Goal: Information Seeking & Learning: Learn about a topic

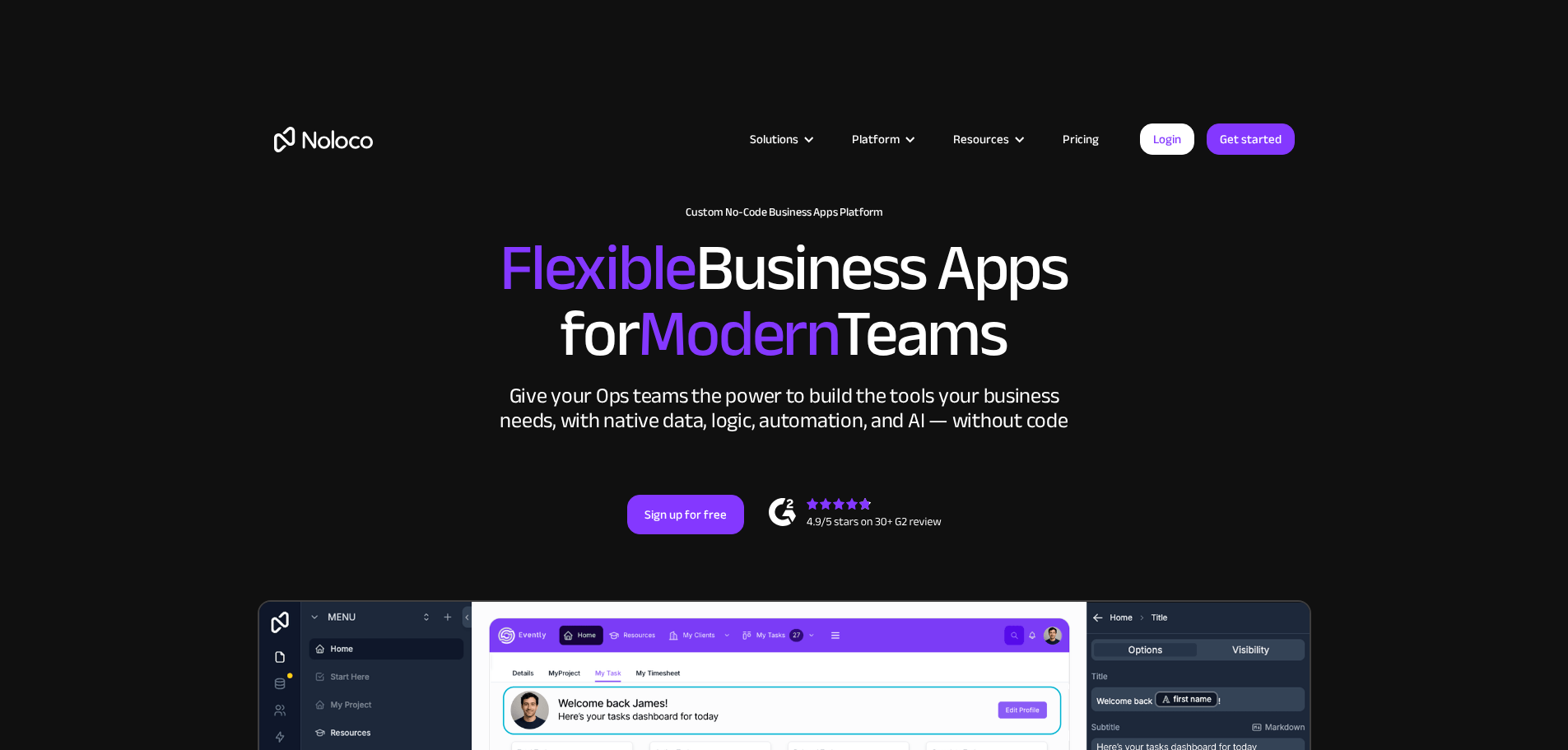
click at [1095, 138] on link "Pricing" at bounding box center [1080, 139] width 78 height 22
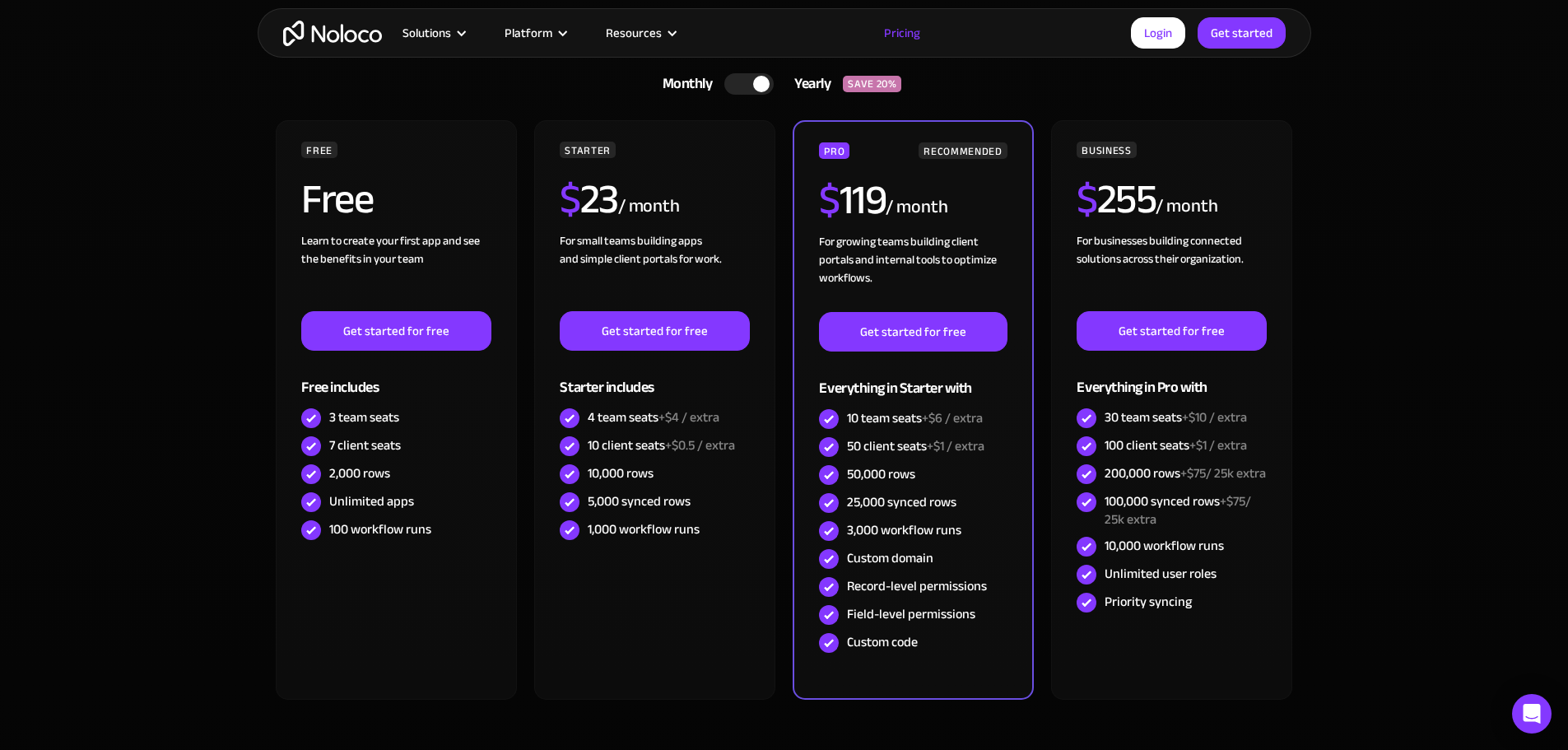
scroll to position [493, 0]
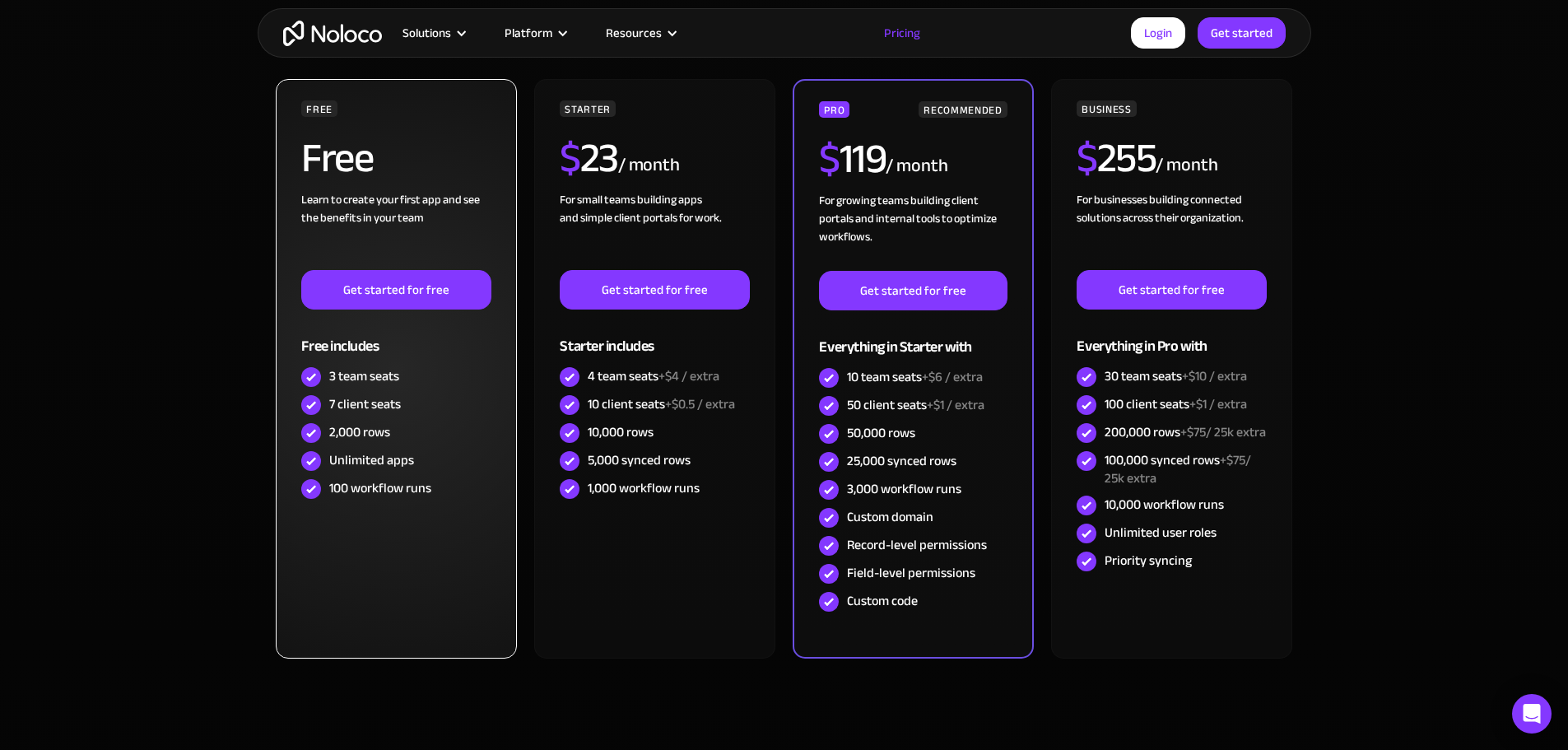
click at [455, 213] on div "Learn to create your first app and see the benefits in your team ‍" at bounding box center [395, 230] width 189 height 79
click at [381, 488] on div "100 workflow runs" at bounding box center [380, 488] width 102 height 18
click at [348, 552] on div "FREE Free Learn to create your first app and see the benefits in your team ‍ Ge…" at bounding box center [396, 368] width 240 height 579
click at [348, 547] on div "FREE Free Learn to create your first app and see the benefits in your team ‍ Ge…" at bounding box center [396, 368] width 240 height 579
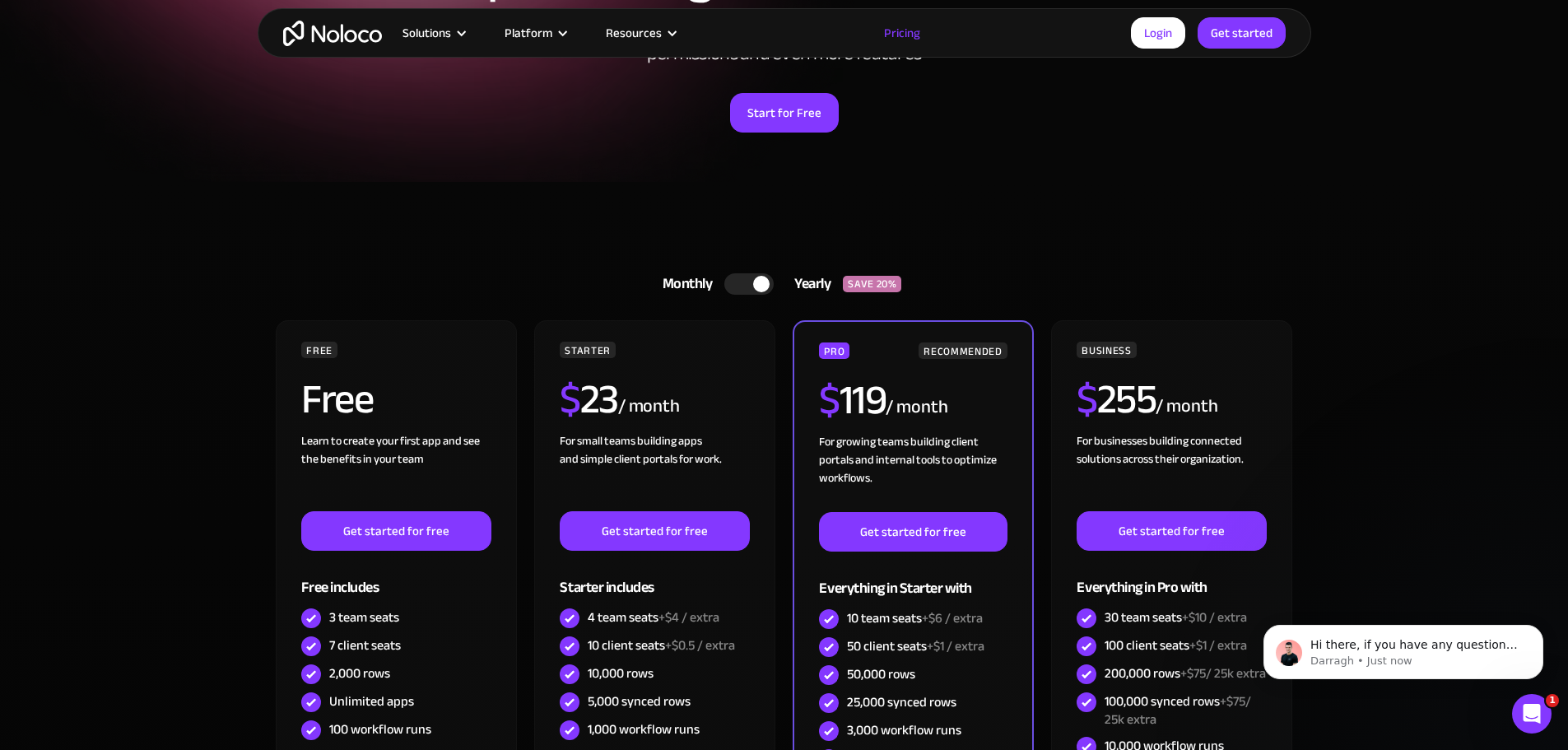
scroll to position [164, 0]
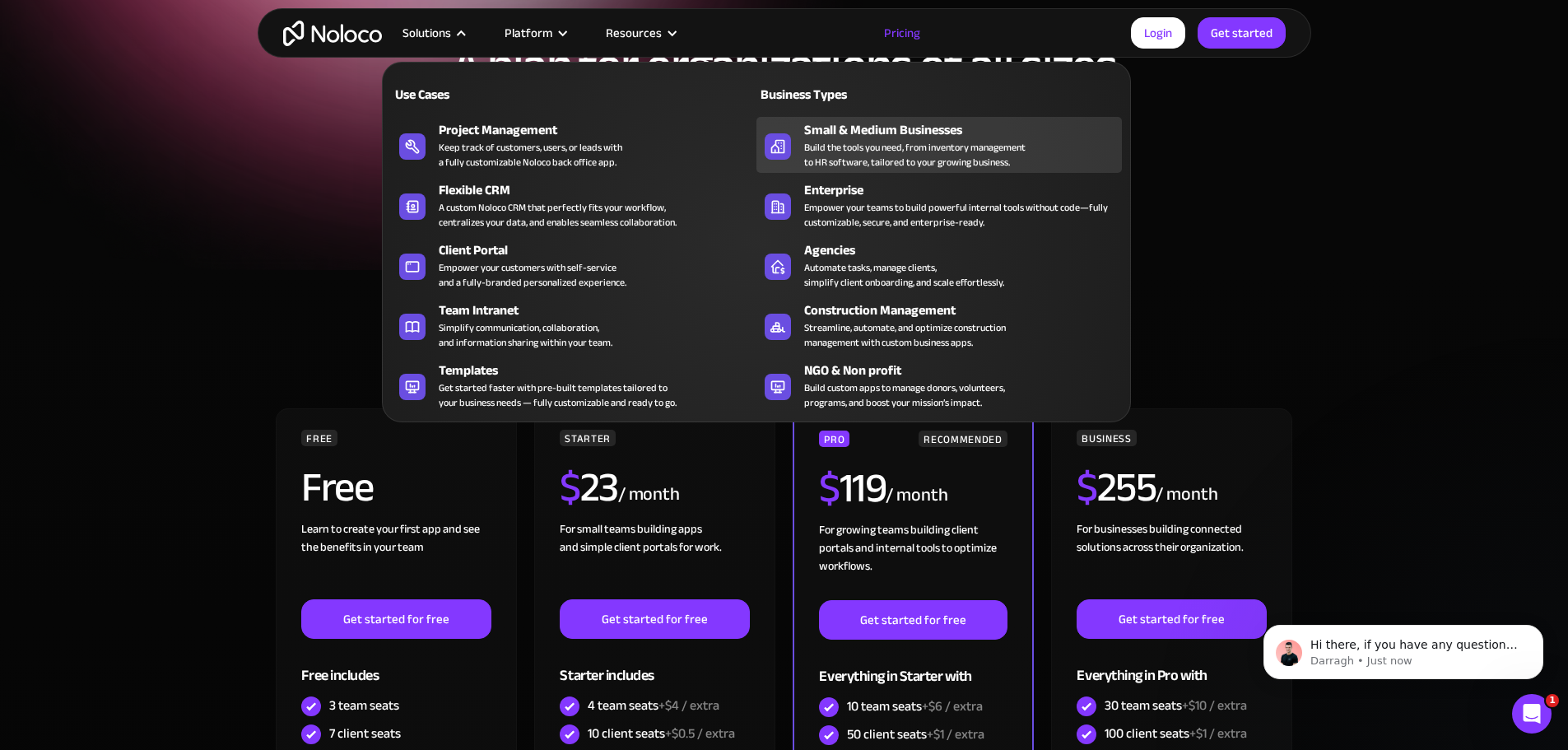
click at [898, 154] on div "Build the tools you need, from inventory management to HR software, tailored to…" at bounding box center [915, 155] width 222 height 30
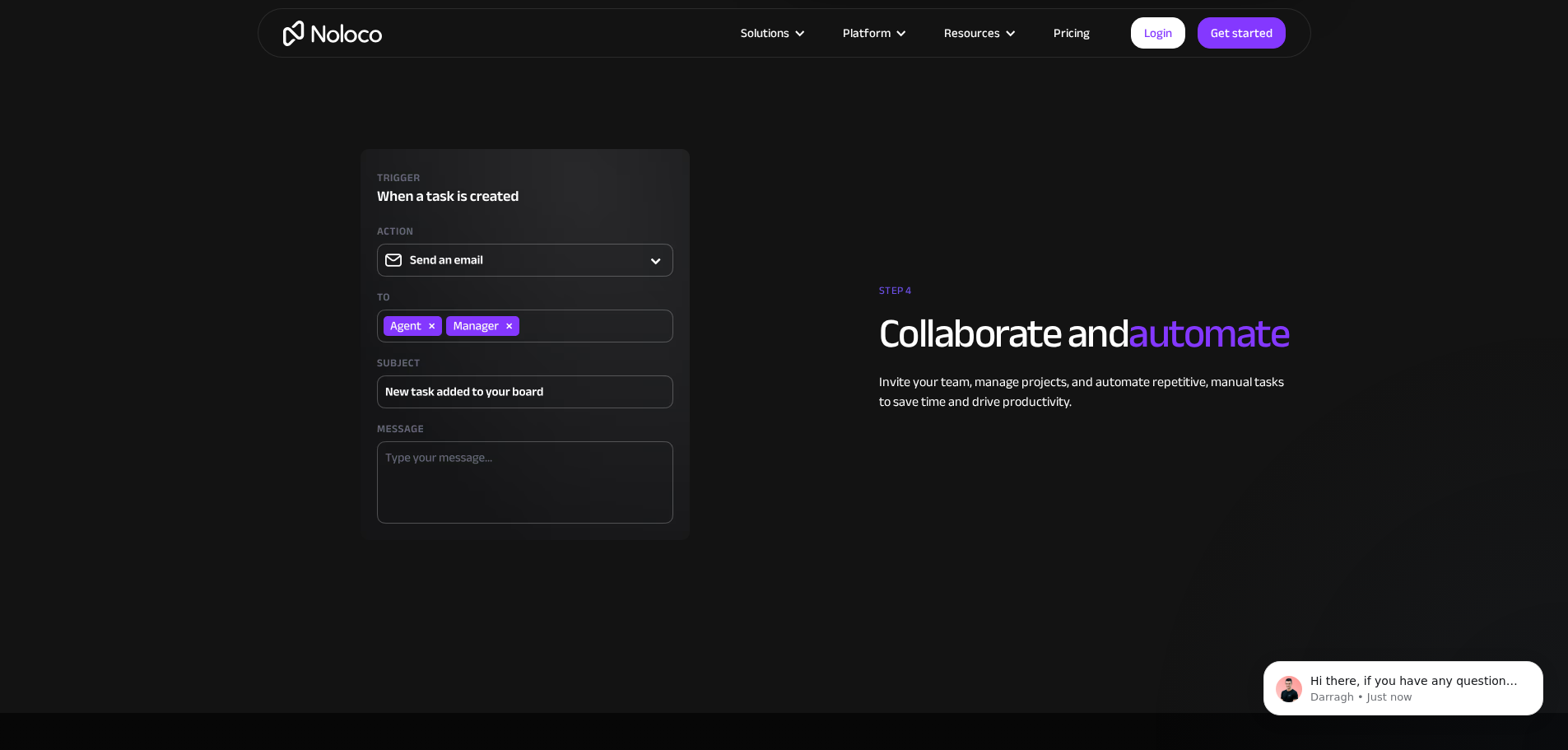
scroll to position [3950, 0]
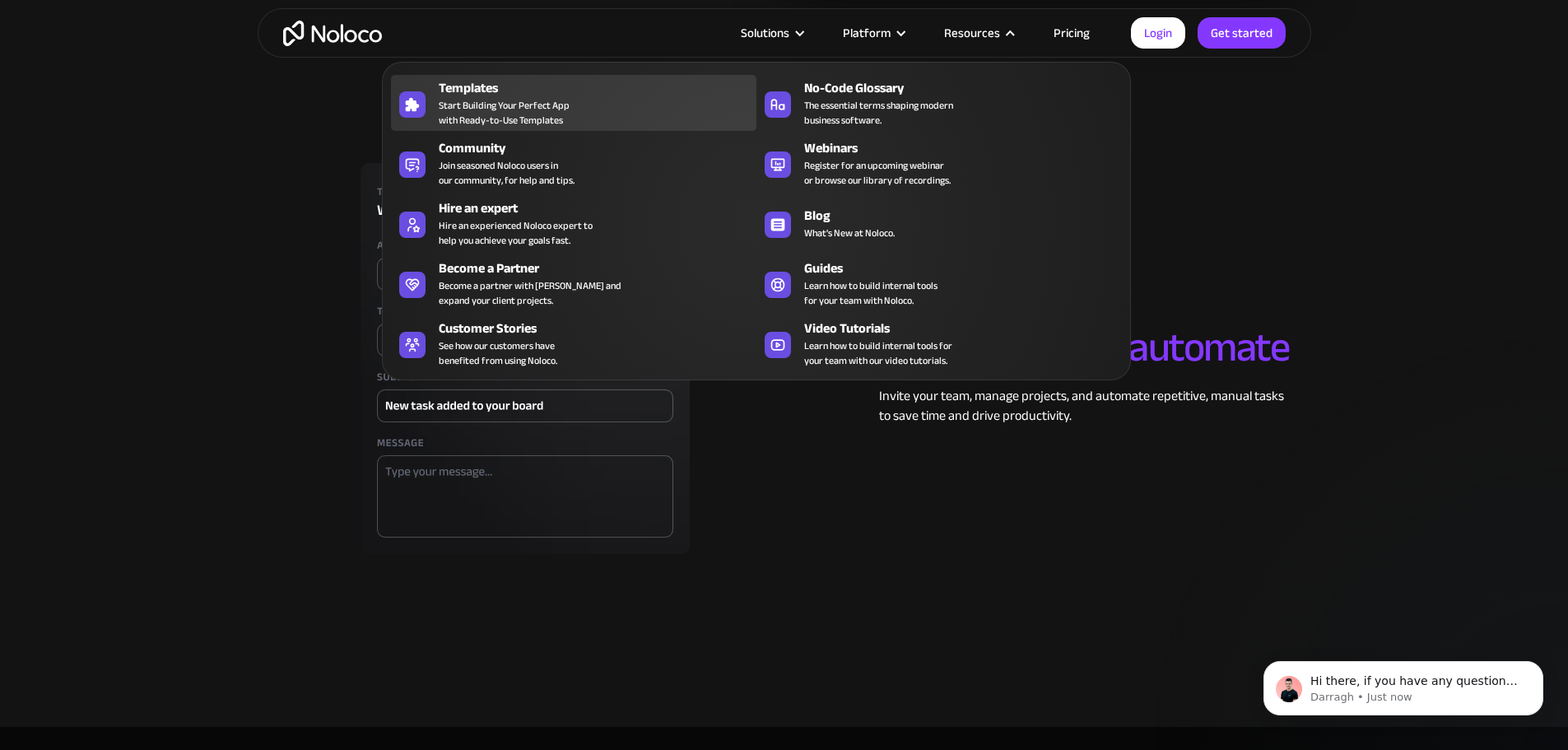
click at [523, 98] on div "Templates" at bounding box center [601, 88] width 325 height 20
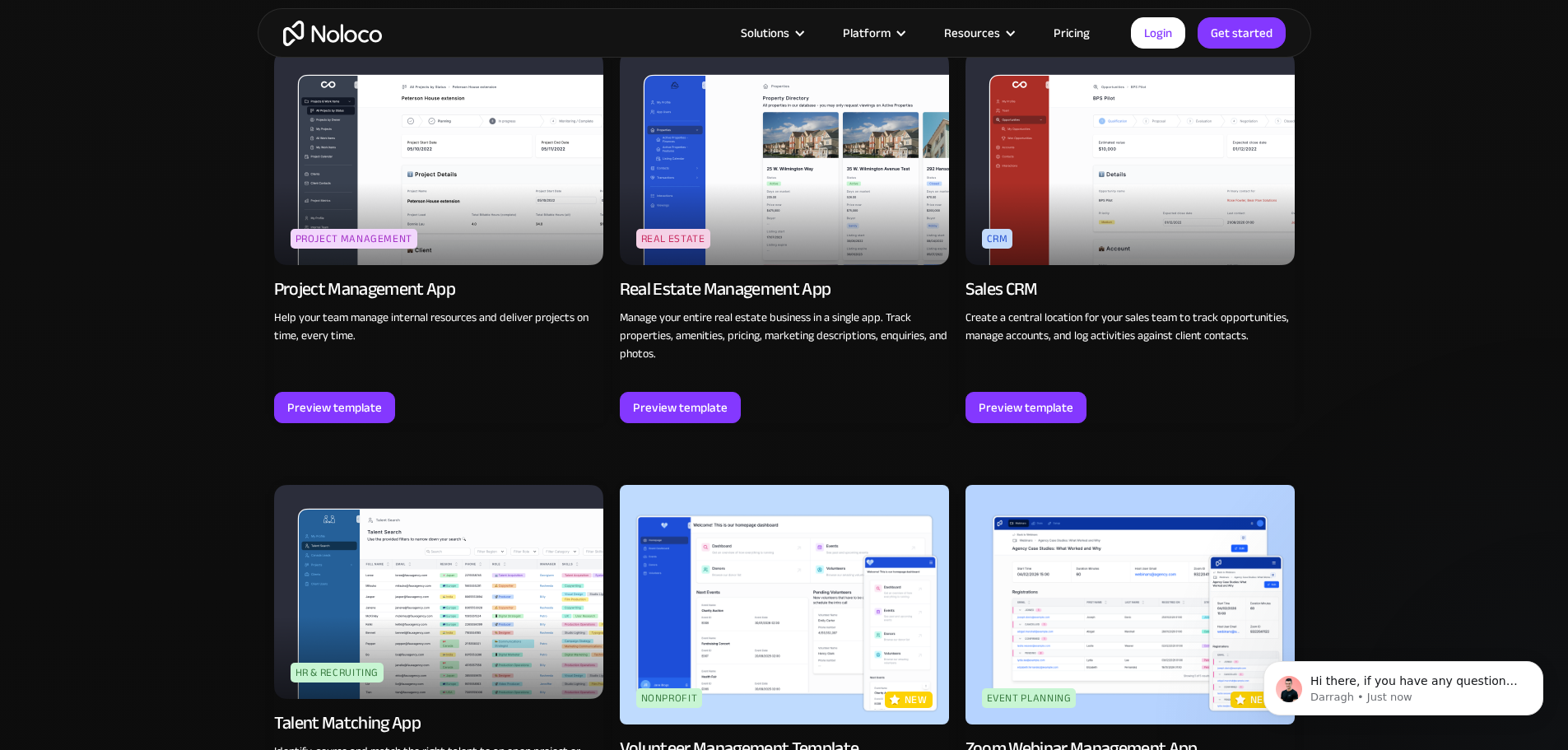
scroll to position [3045, 0]
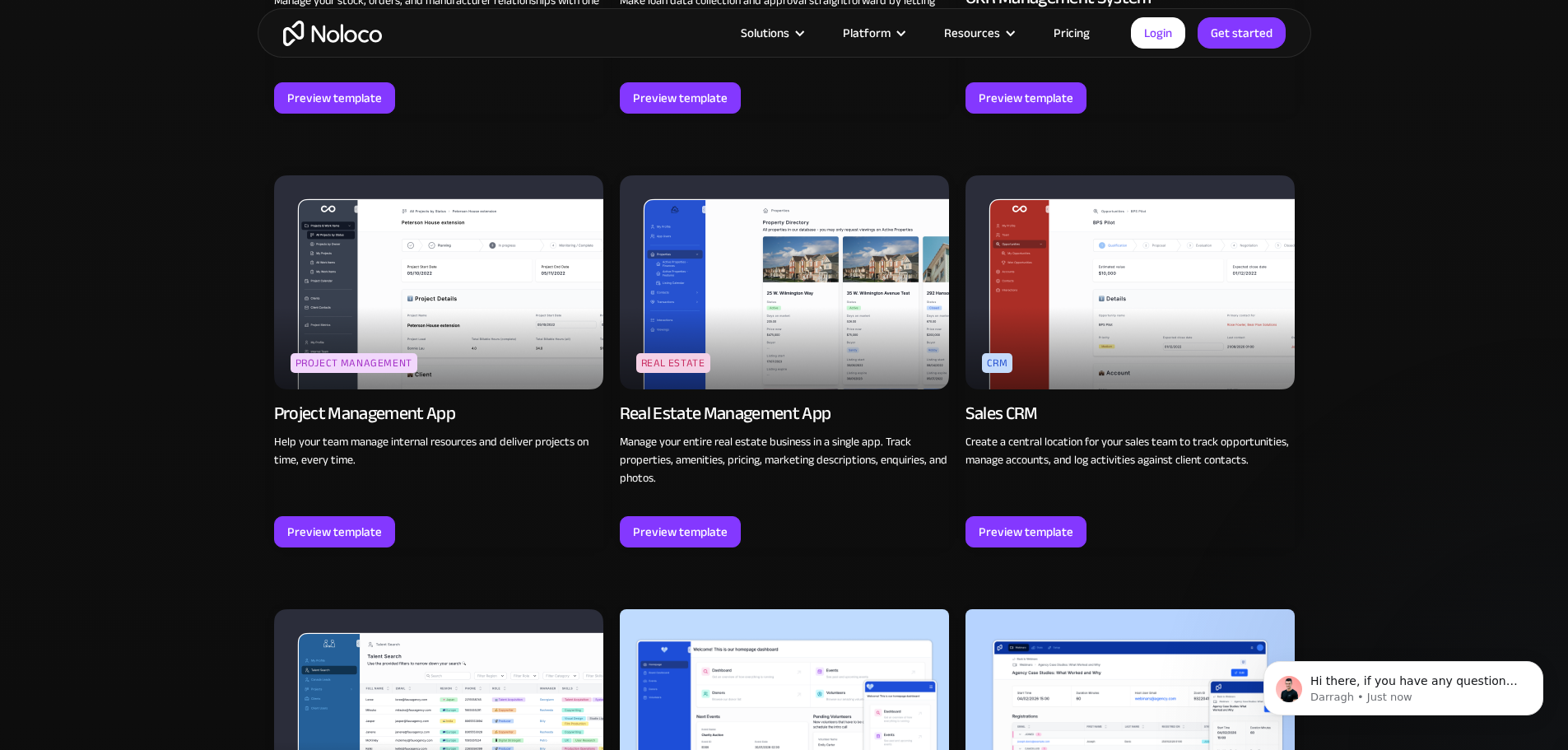
click at [550, 328] on img at bounding box center [438, 282] width 329 height 214
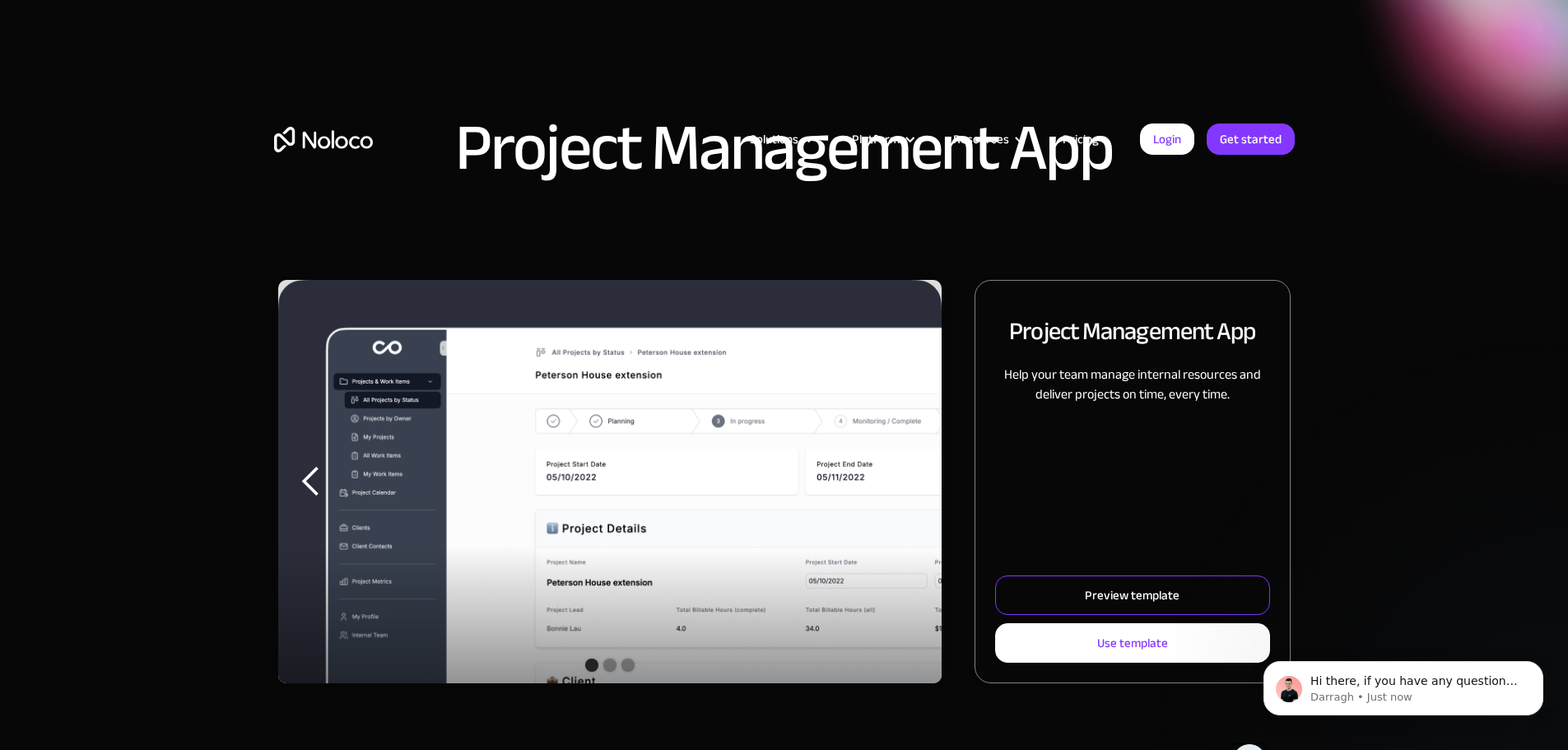
click at [1085, 606] on div "Preview template" at bounding box center [1133, 595] width 95 height 22
